Goal: Navigation & Orientation: Understand site structure

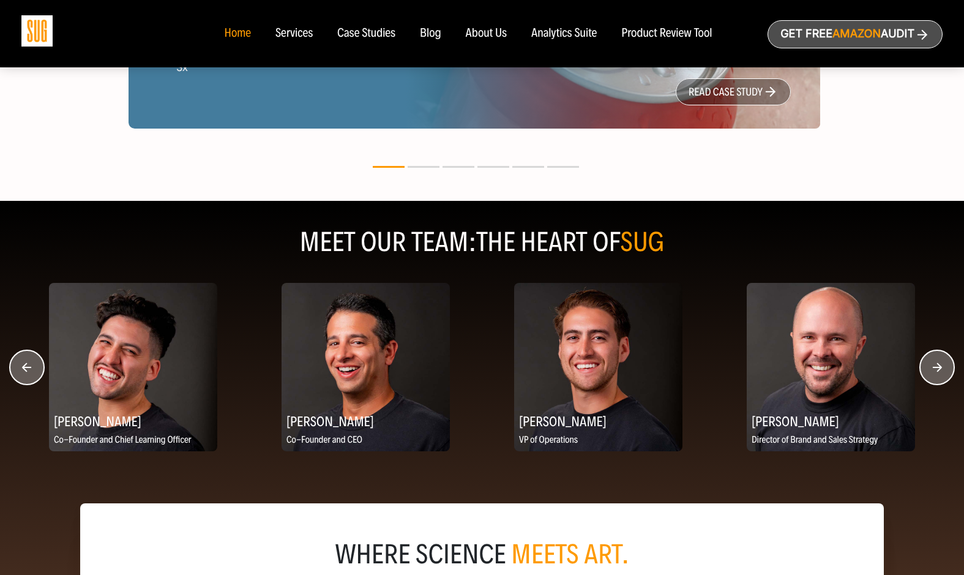
scroll to position [1395, 0]
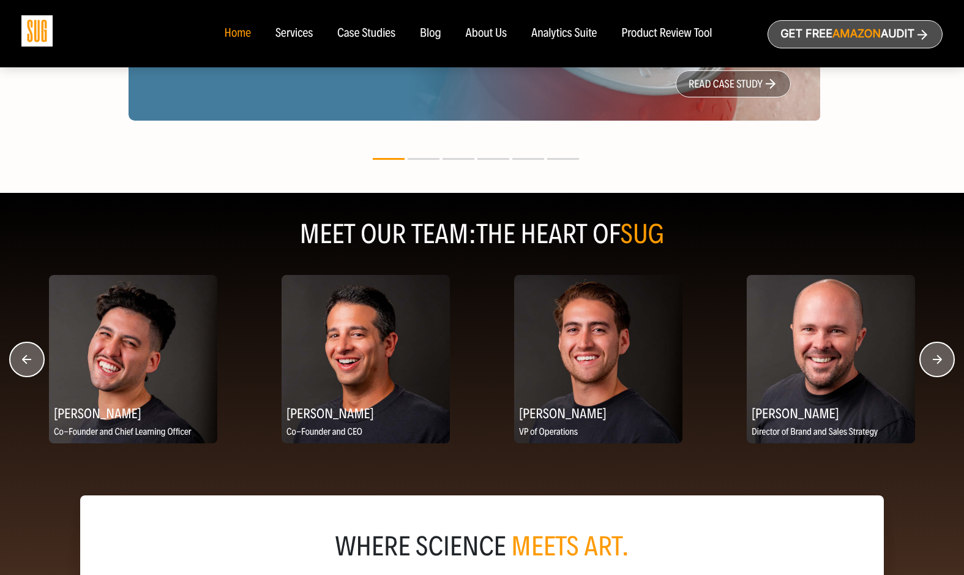
click at [939, 359] on circle "button" at bounding box center [937, 359] width 34 height 34
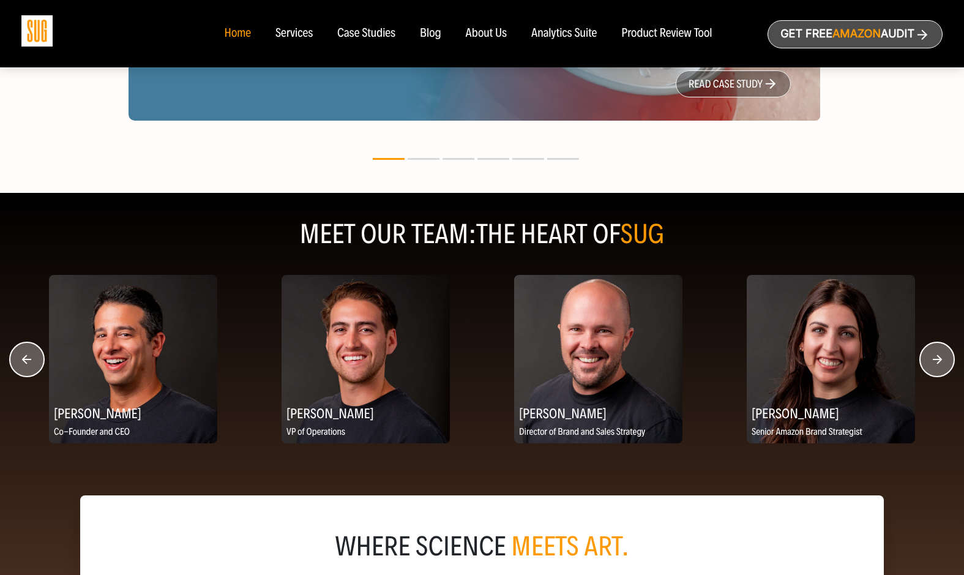
click at [939, 359] on circle "button" at bounding box center [937, 359] width 34 height 34
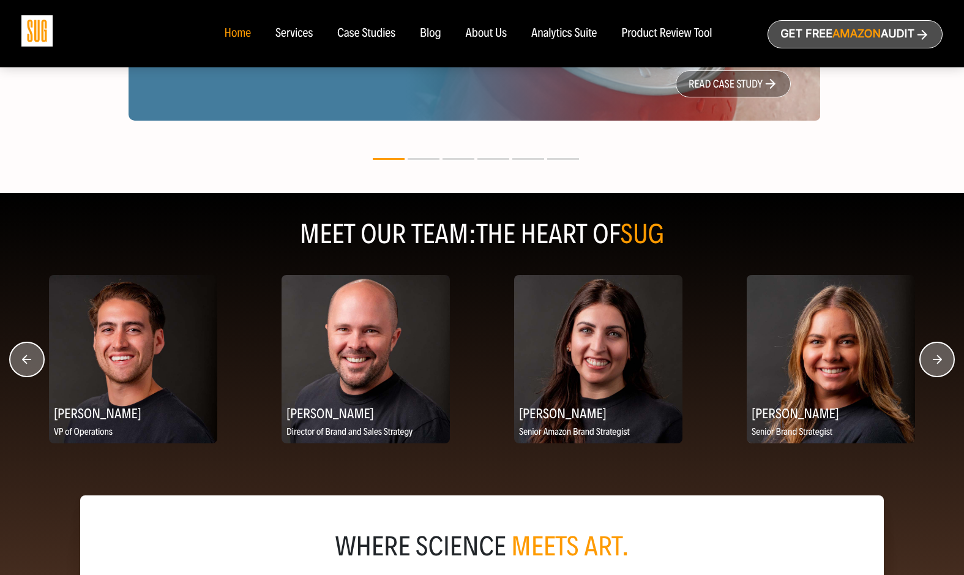
click at [939, 359] on circle "button" at bounding box center [937, 359] width 34 height 34
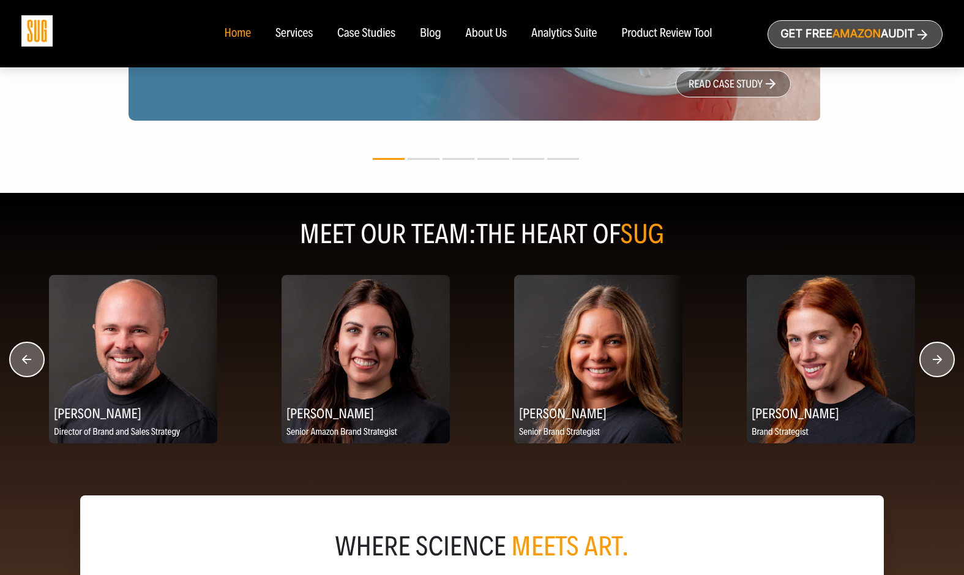
click at [939, 359] on circle "button" at bounding box center [937, 359] width 34 height 34
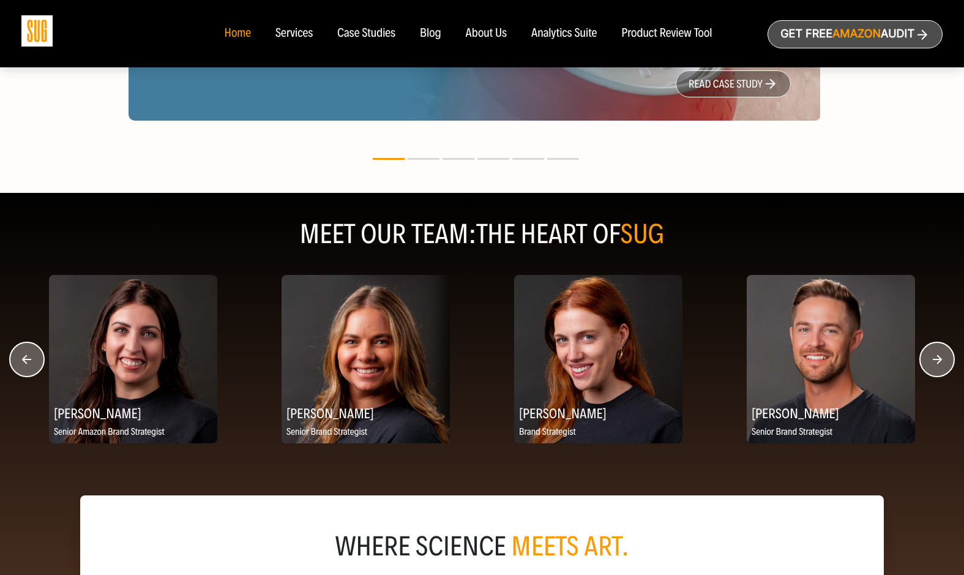
click at [939, 359] on circle "button" at bounding box center [937, 359] width 34 height 34
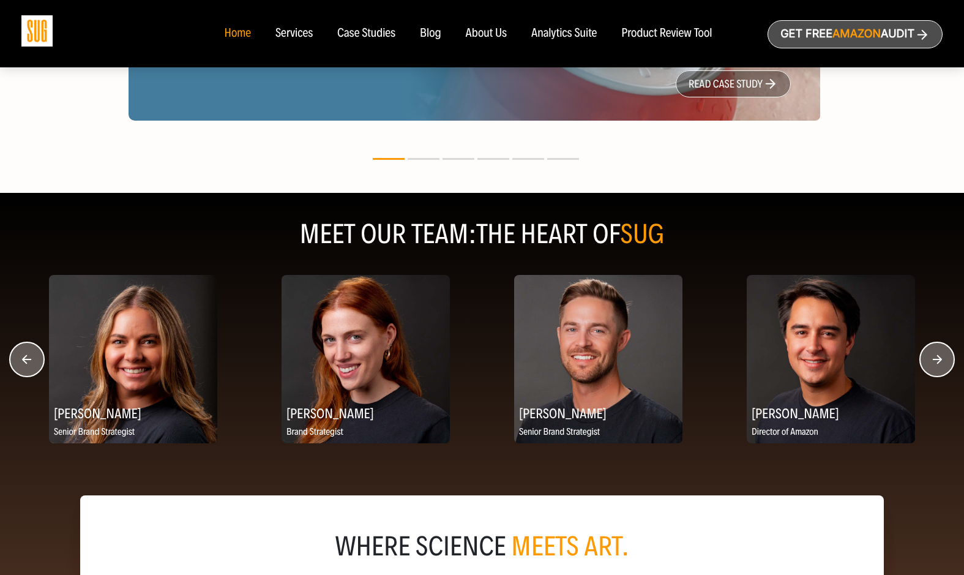
click at [939, 359] on circle "button" at bounding box center [937, 359] width 34 height 34
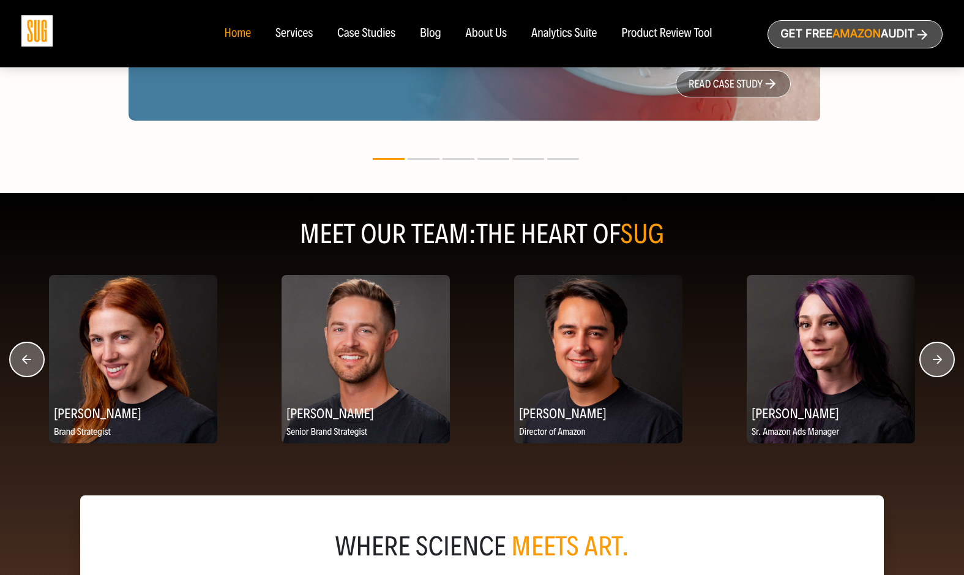
click at [939, 359] on circle "button" at bounding box center [937, 359] width 34 height 34
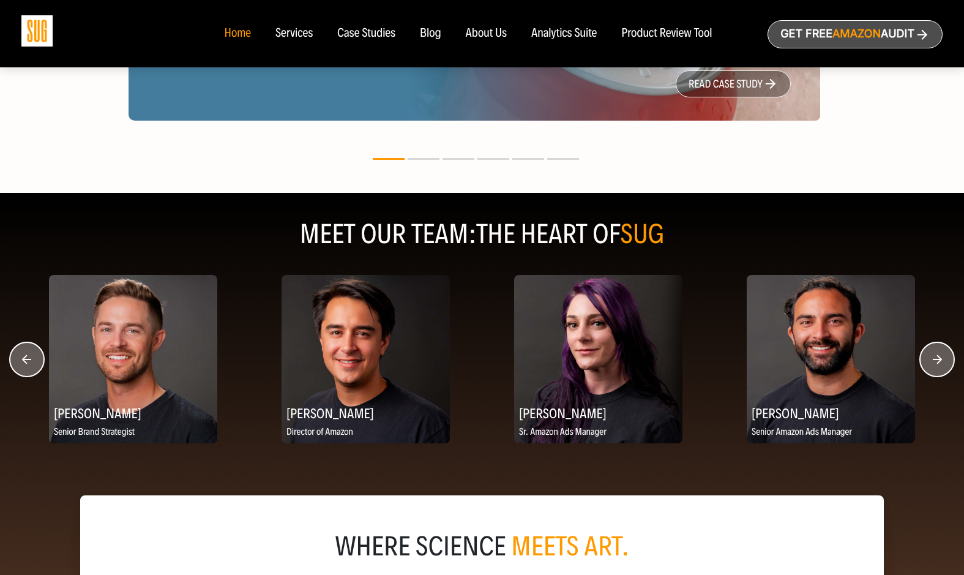
click at [939, 359] on circle "button" at bounding box center [937, 359] width 34 height 34
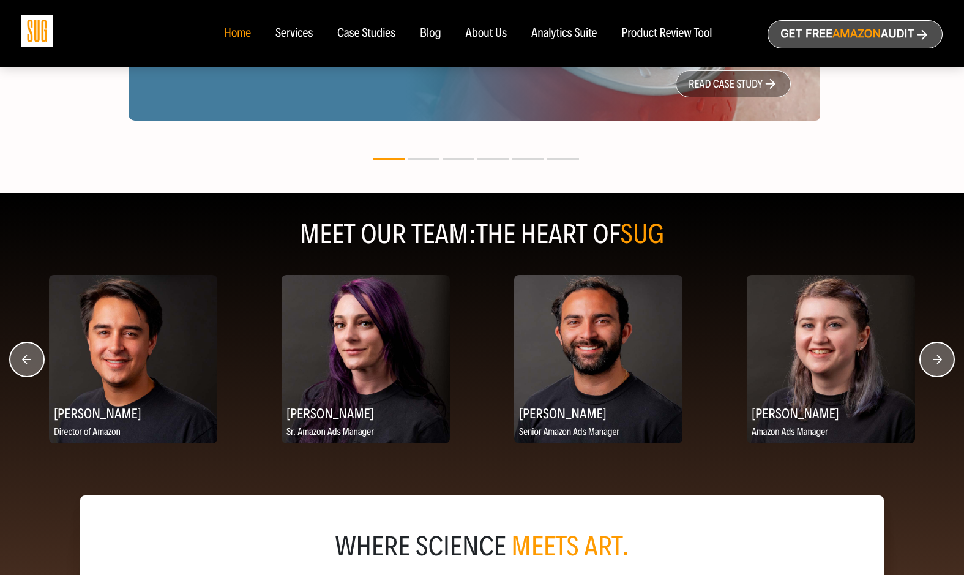
click at [939, 359] on circle "button" at bounding box center [937, 359] width 34 height 34
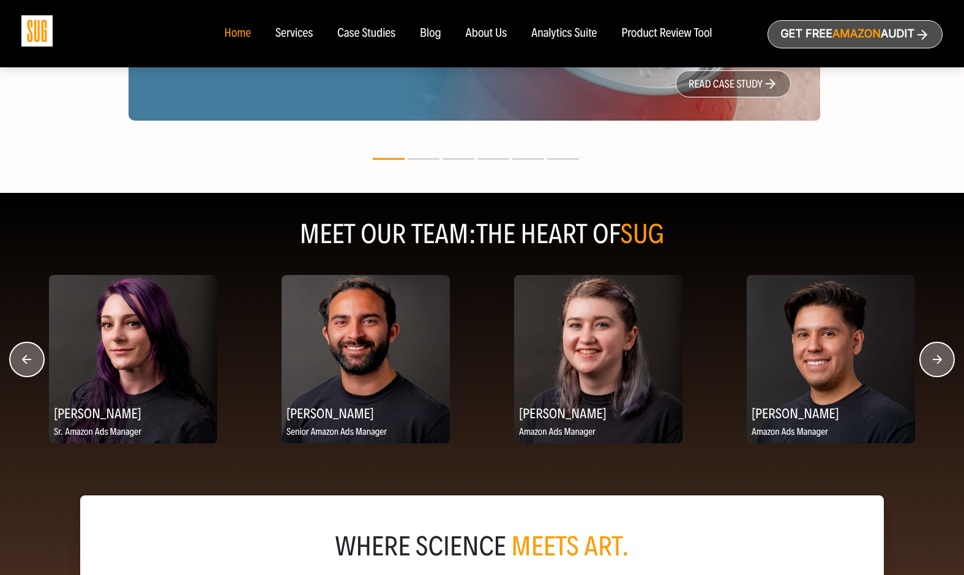
click at [939, 359] on circle "button" at bounding box center [937, 359] width 34 height 34
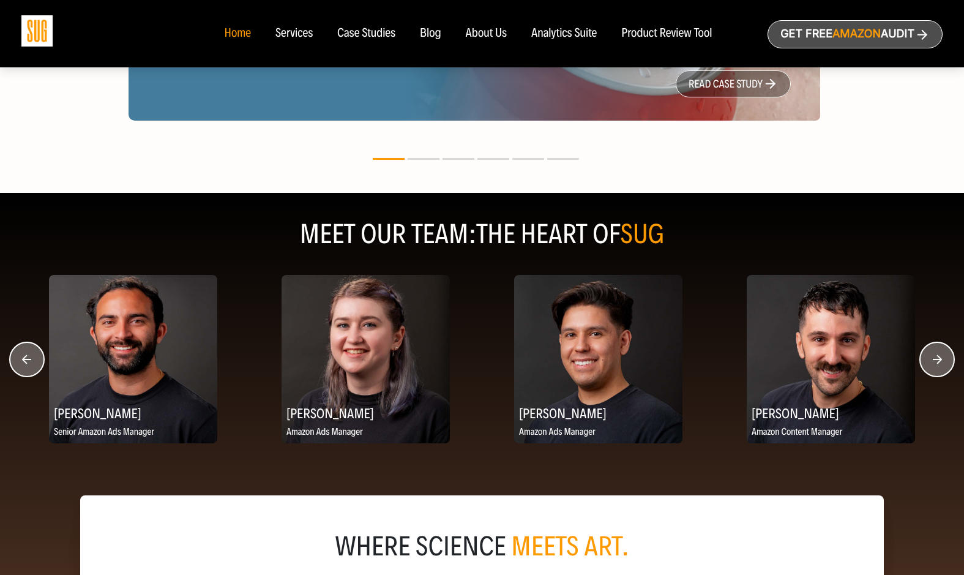
click at [939, 359] on circle "button" at bounding box center [937, 359] width 34 height 34
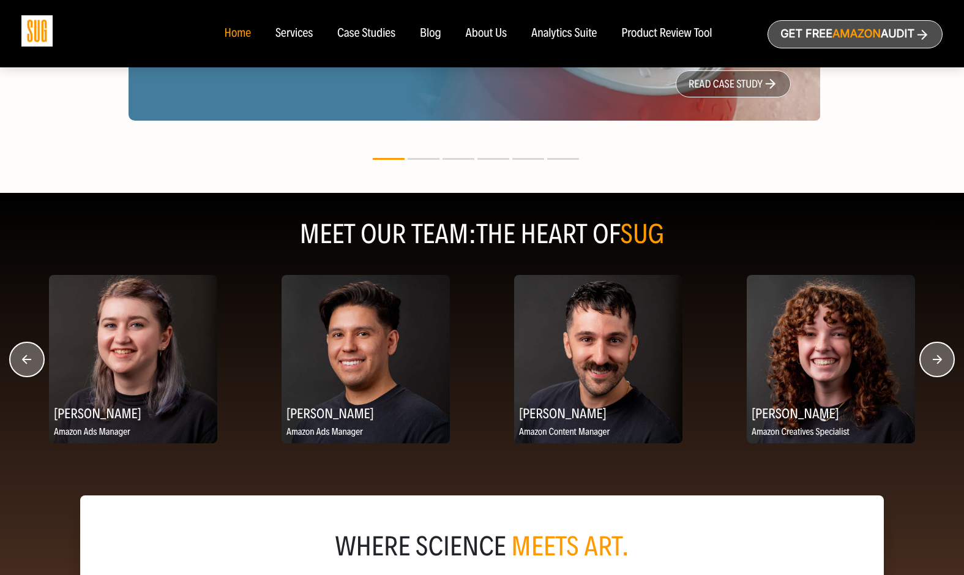
click at [939, 359] on circle "button" at bounding box center [937, 359] width 34 height 34
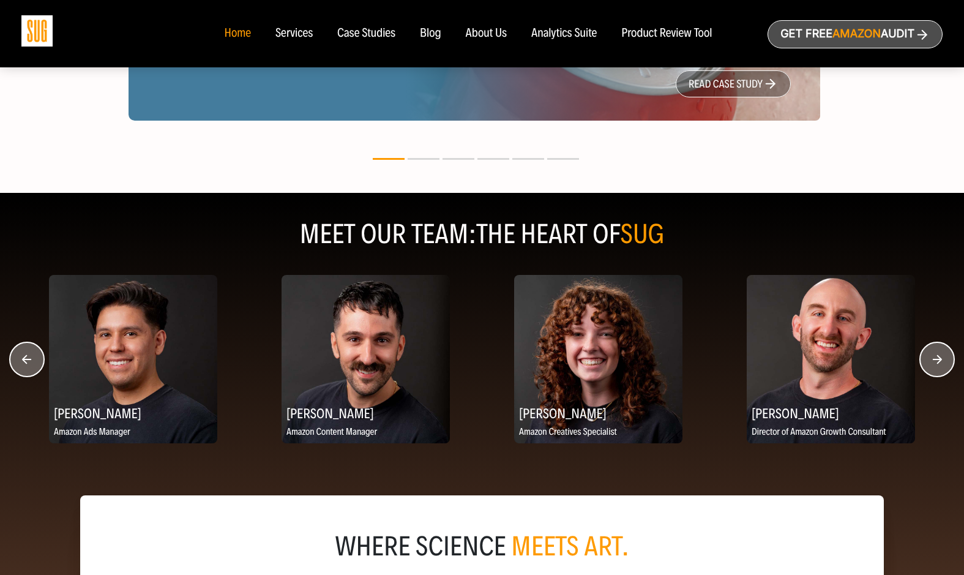
click at [939, 359] on circle "button" at bounding box center [937, 359] width 34 height 34
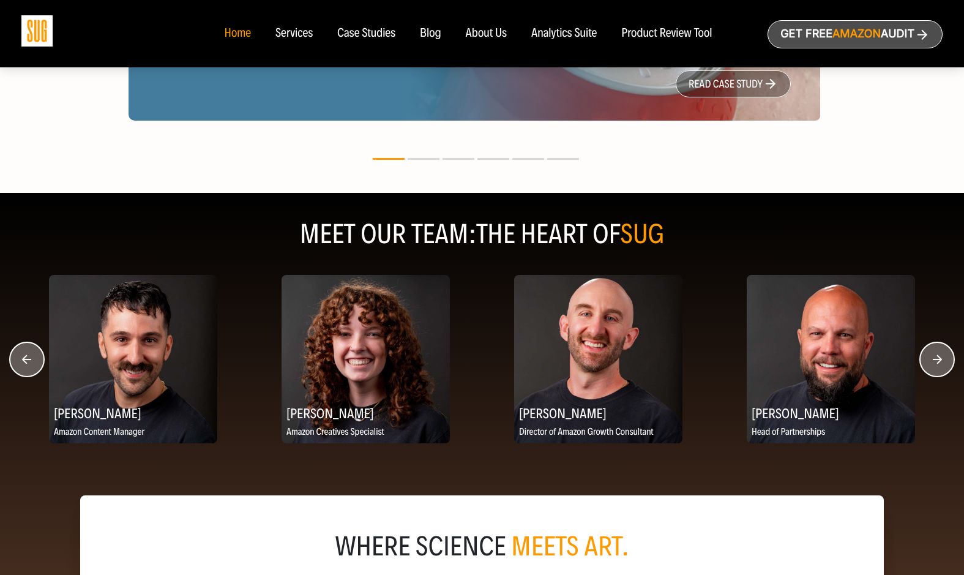
click at [939, 359] on circle "button" at bounding box center [937, 359] width 34 height 34
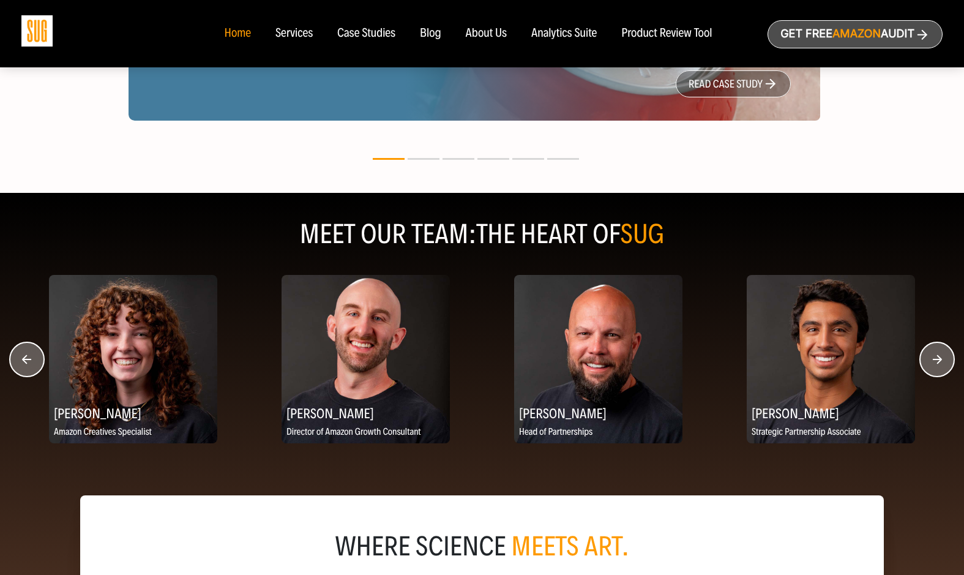
click at [939, 359] on circle "button" at bounding box center [937, 359] width 34 height 34
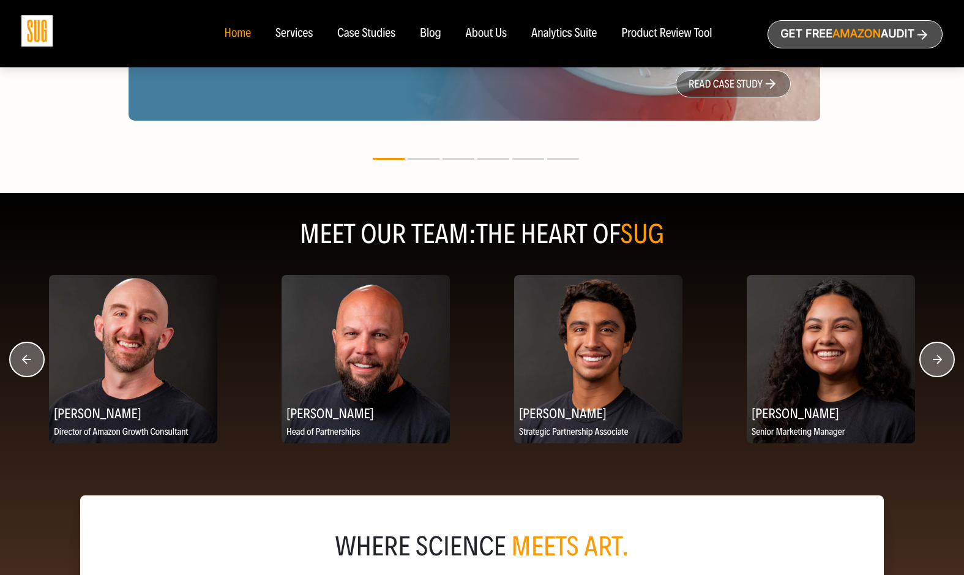
click at [939, 359] on circle "button" at bounding box center [937, 359] width 34 height 34
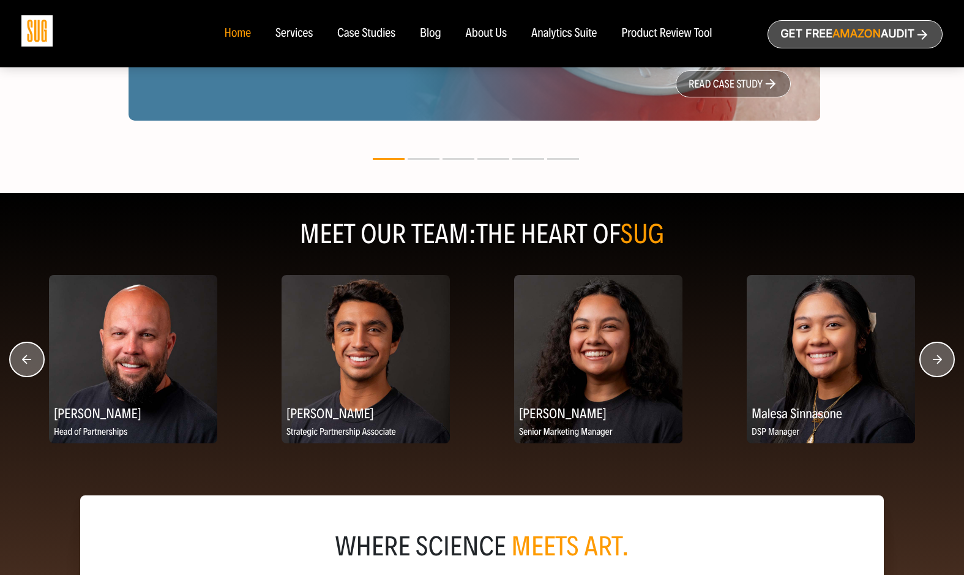
click at [939, 359] on circle "button" at bounding box center [937, 359] width 34 height 34
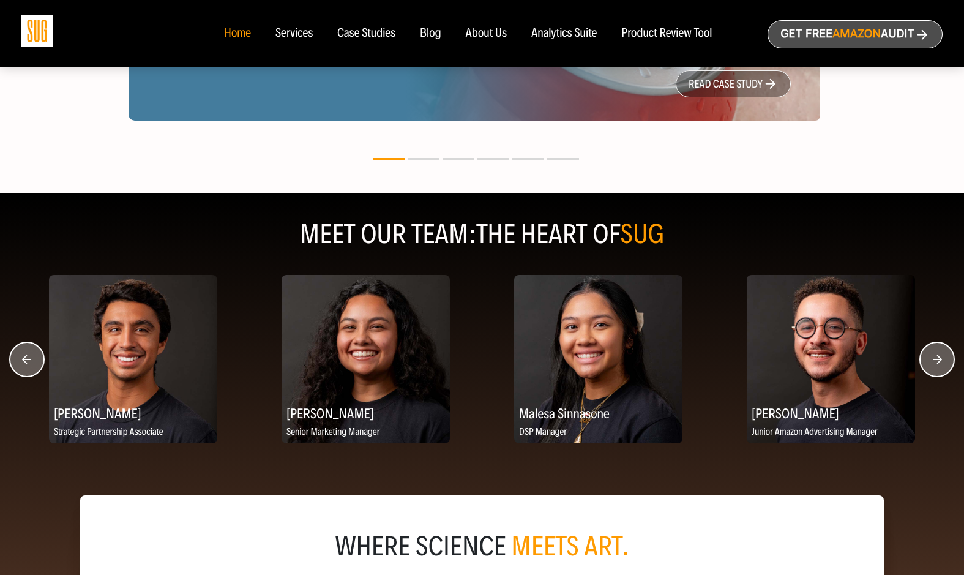
click at [939, 359] on circle "button" at bounding box center [937, 359] width 34 height 34
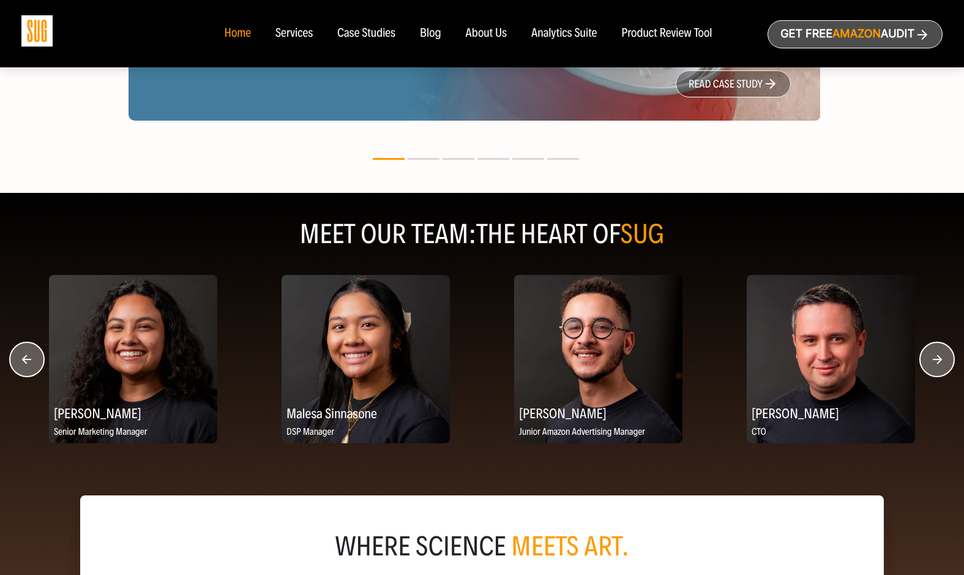
click at [939, 359] on circle "button" at bounding box center [937, 359] width 34 height 34
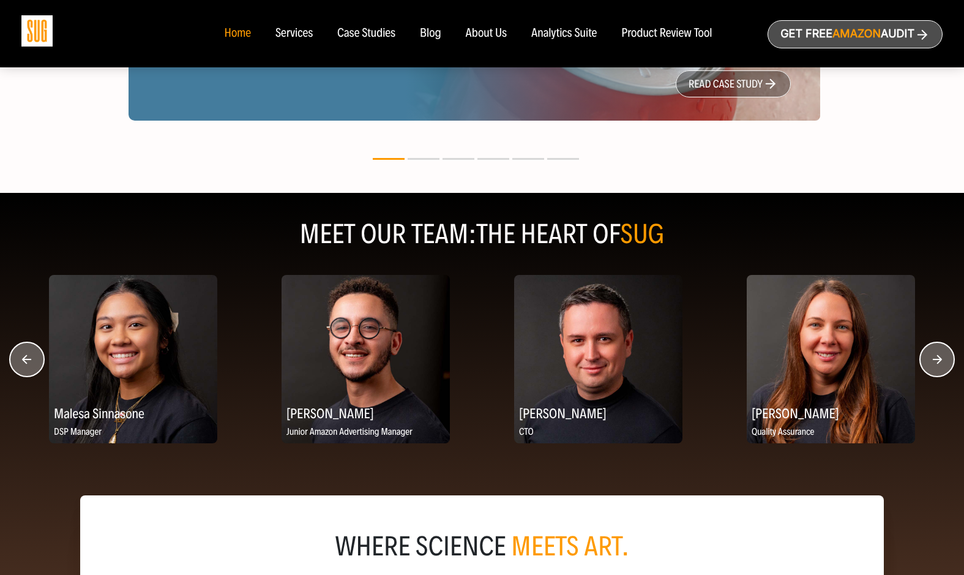
click at [939, 359] on circle "button" at bounding box center [937, 359] width 34 height 34
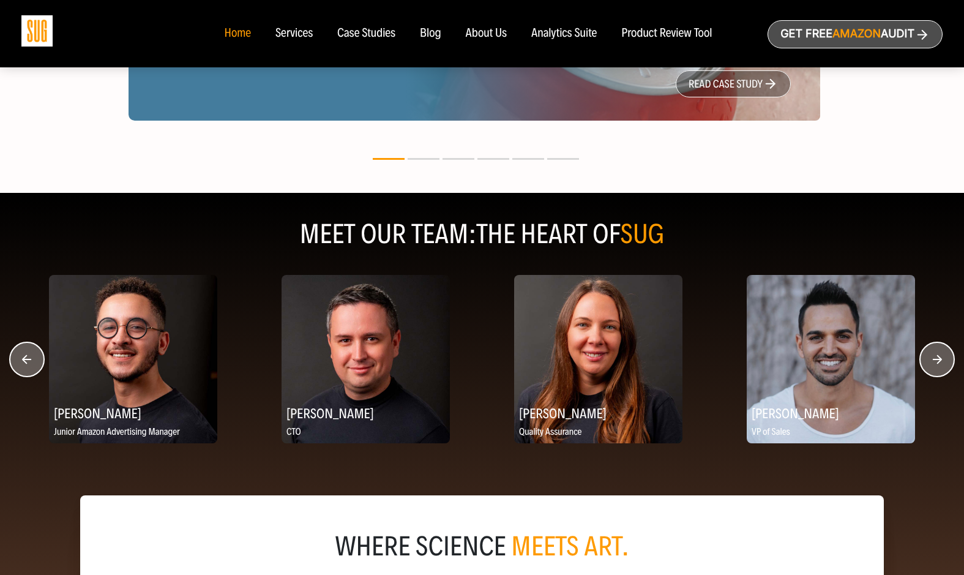
click at [939, 359] on circle "button" at bounding box center [937, 359] width 34 height 34
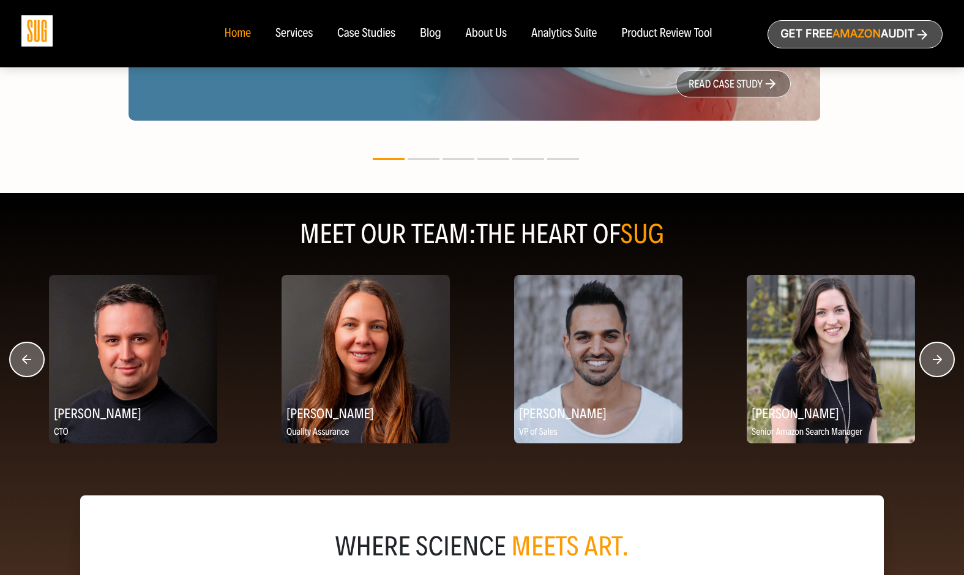
click at [939, 359] on circle "button" at bounding box center [937, 359] width 34 height 34
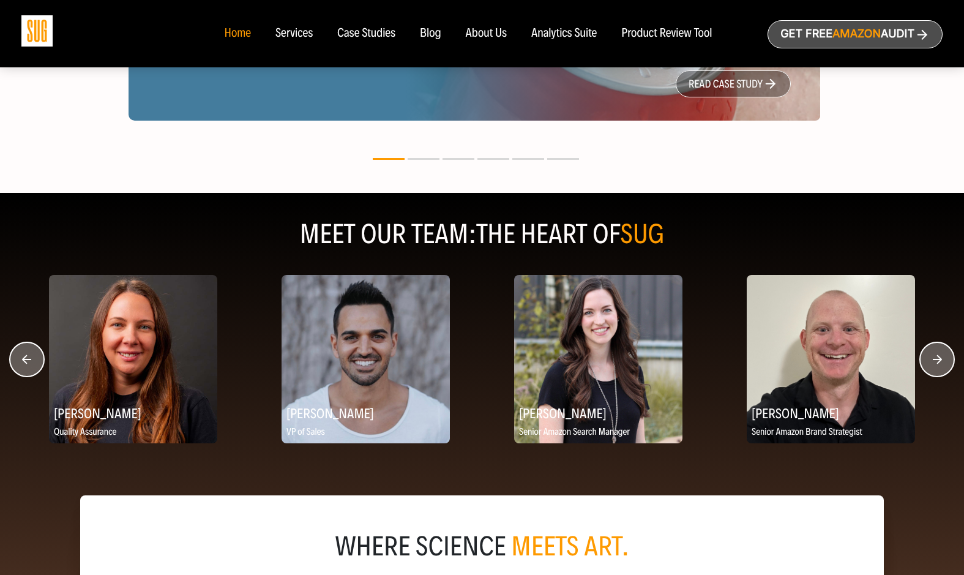
click at [939, 359] on circle "button" at bounding box center [937, 359] width 34 height 34
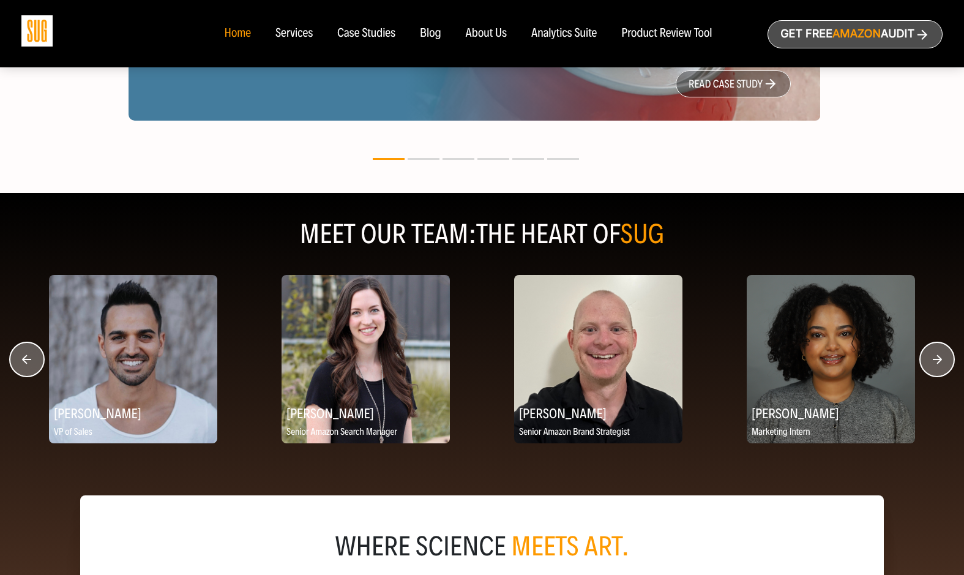
click at [939, 359] on circle "button" at bounding box center [937, 359] width 34 height 34
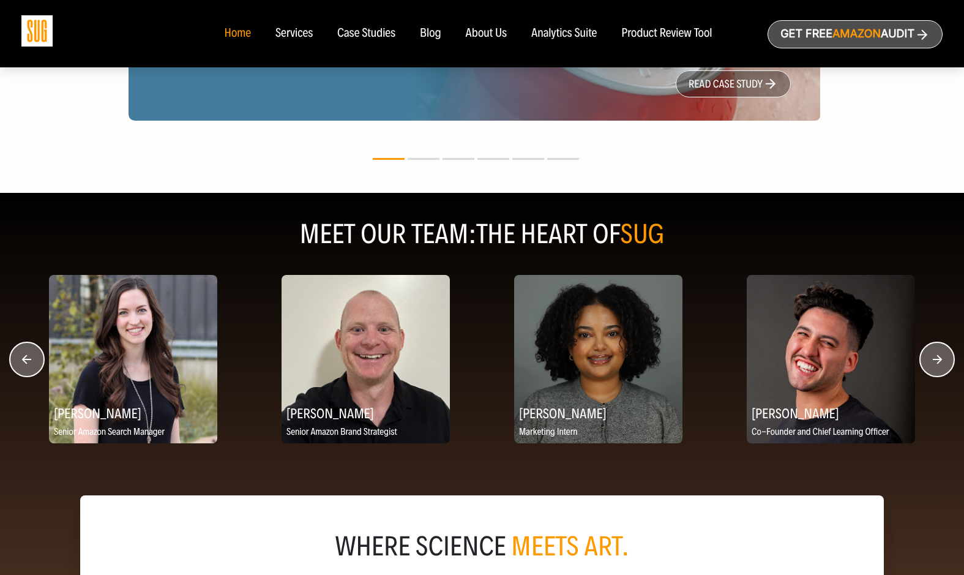
click at [939, 359] on circle "button" at bounding box center [937, 359] width 34 height 34
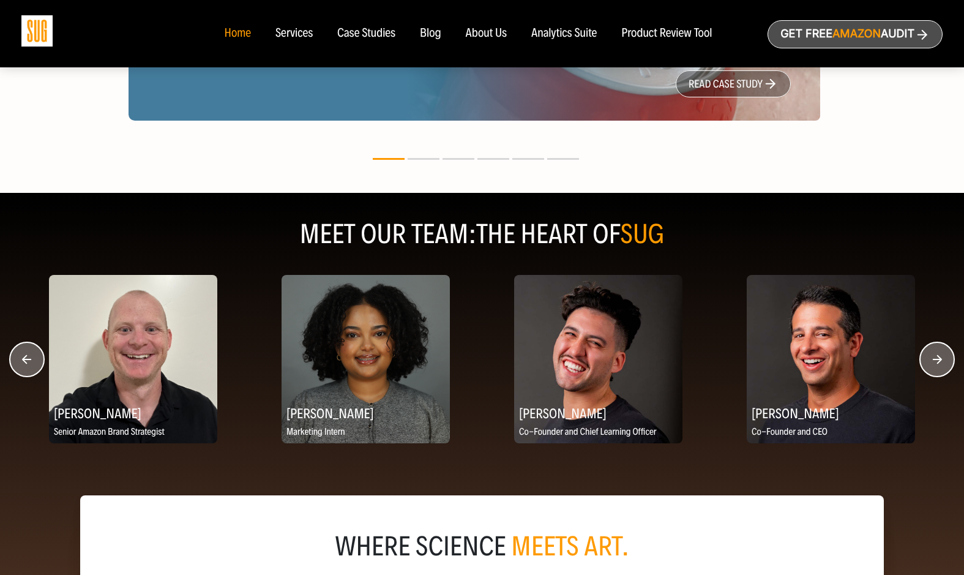
click at [939, 359] on circle "button" at bounding box center [937, 359] width 34 height 34
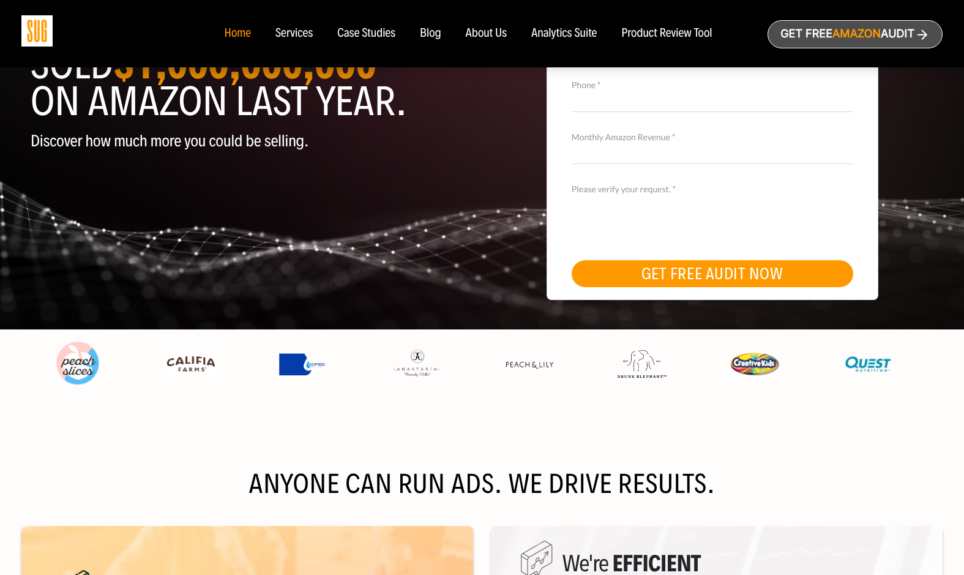
scroll to position [0, 0]
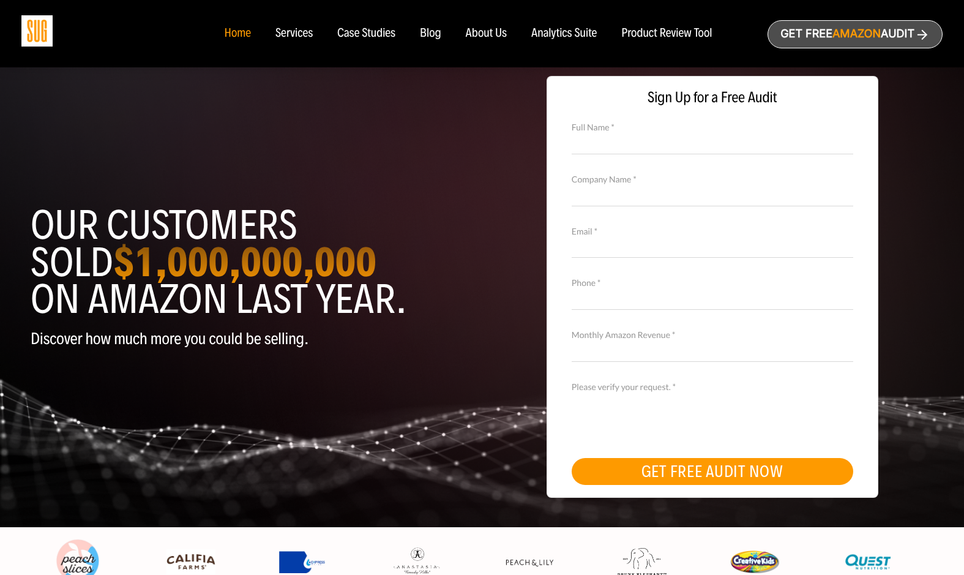
click at [353, 31] on div "Case Studies" at bounding box center [366, 33] width 58 height 13
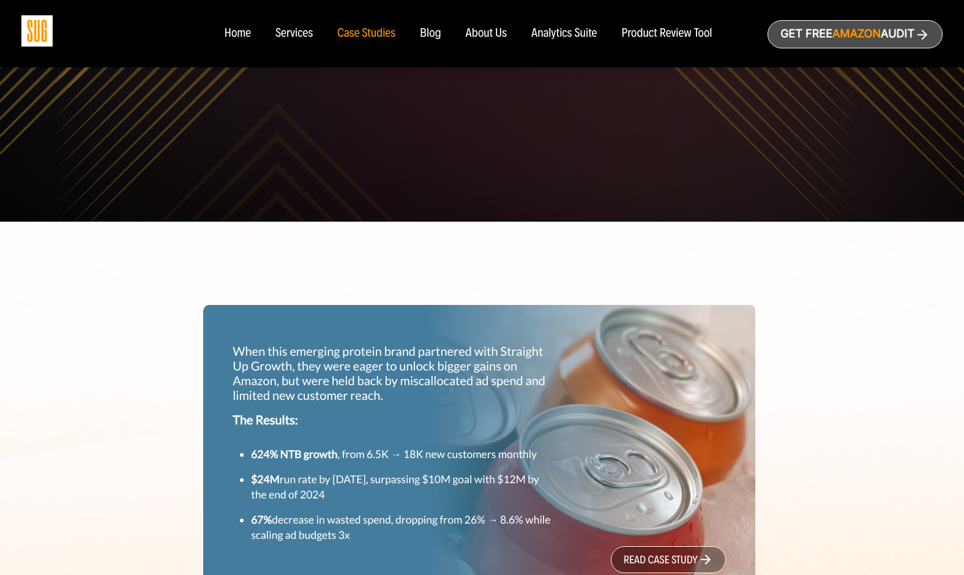
scroll to position [178, 0]
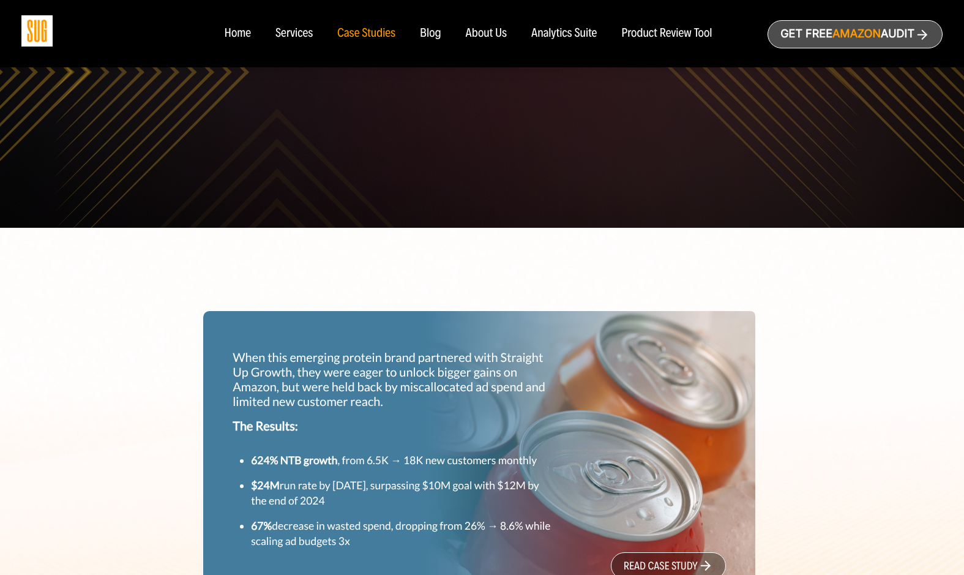
click at [491, 29] on div "About Us" at bounding box center [487, 33] width 42 height 13
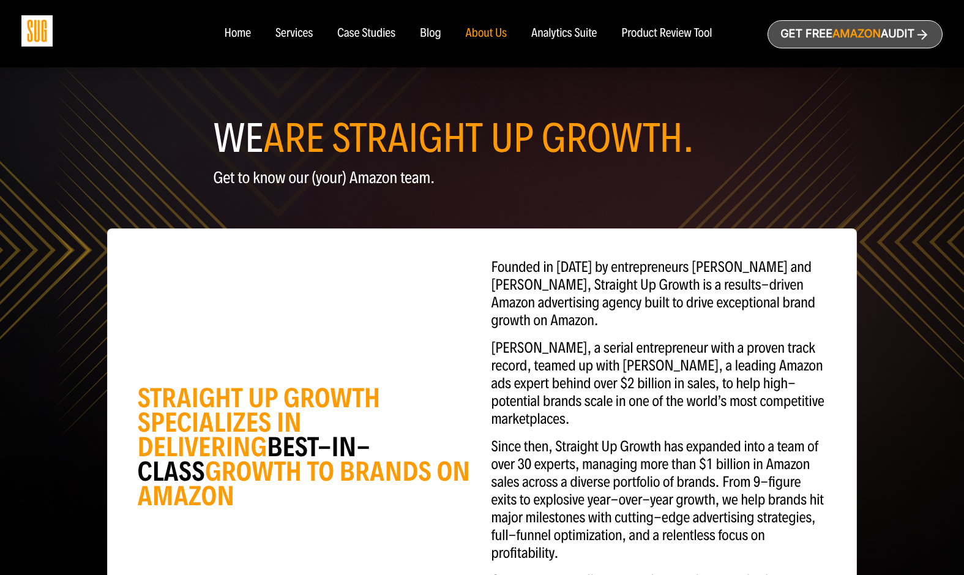
click at [580, 33] on div "Analytics Suite" at bounding box center [564, 33] width 66 height 13
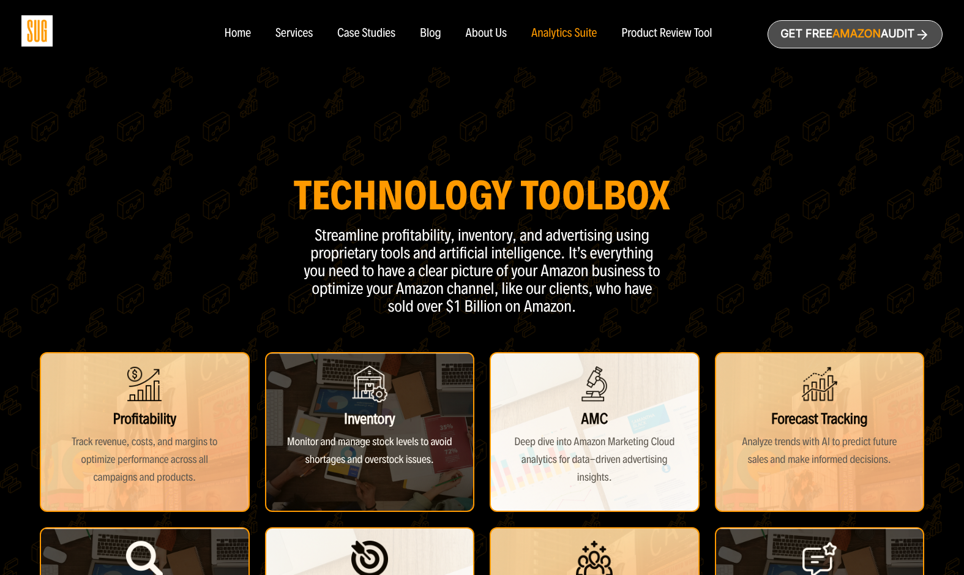
click at [648, 32] on div "Product Review Tool" at bounding box center [666, 33] width 91 height 13
